Goal: Communication & Community: Connect with others

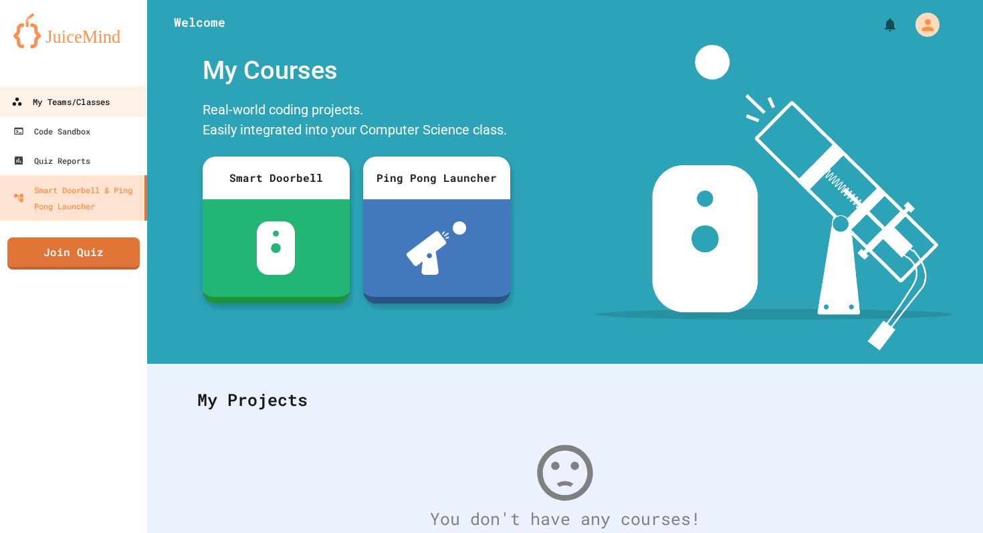
click at [33, 109] on div "My Teams/Classes" at bounding box center [60, 102] width 98 height 17
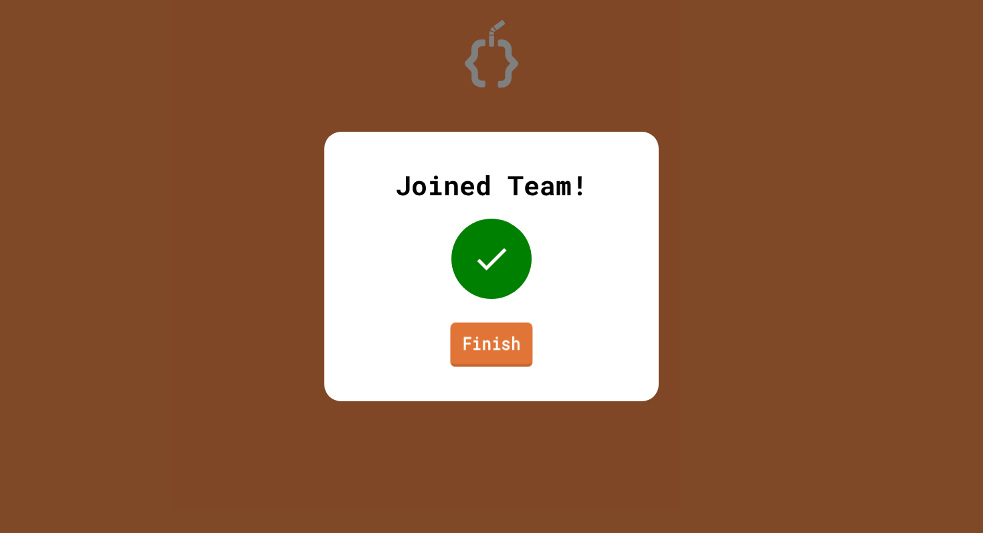
click at [478, 341] on link "Finish" at bounding box center [491, 344] width 82 height 44
